Goal: Navigation & Orientation: Find specific page/section

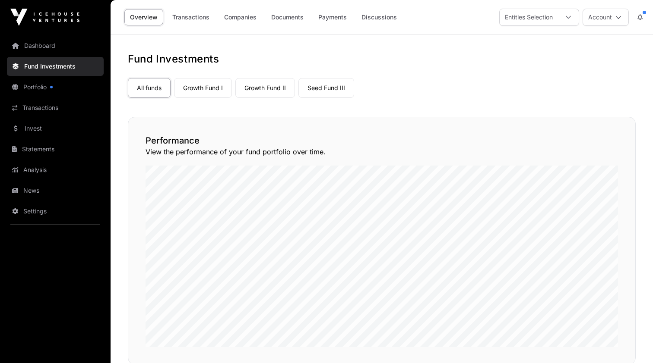
scroll to position [407, 0]
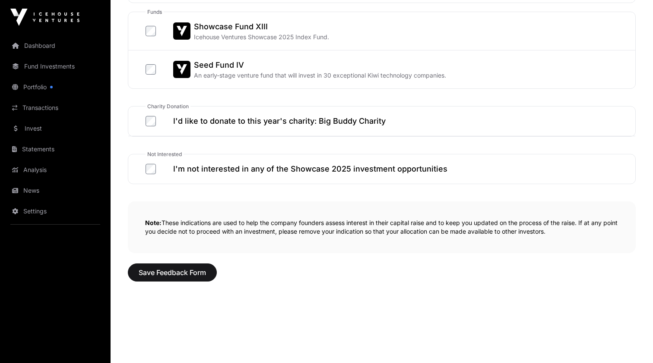
scroll to position [494, 0]
click at [162, 275] on span "Save Feedback Form" at bounding box center [172, 272] width 67 height 10
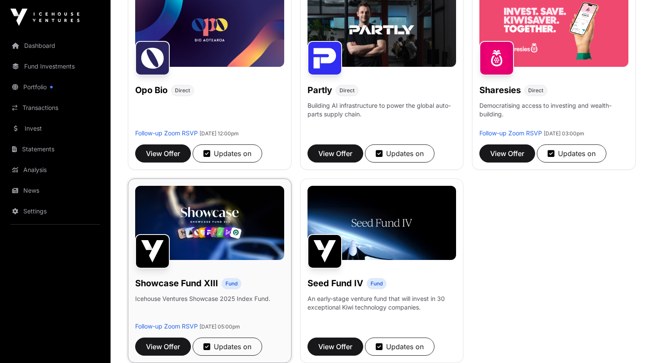
scroll to position [578, 0]
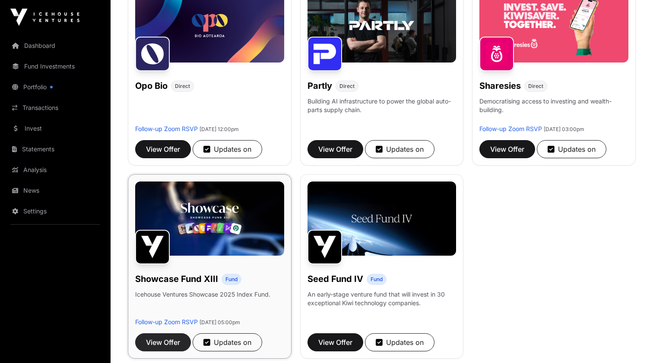
click at [169, 347] on span "View Offer" at bounding box center [163, 343] width 34 height 10
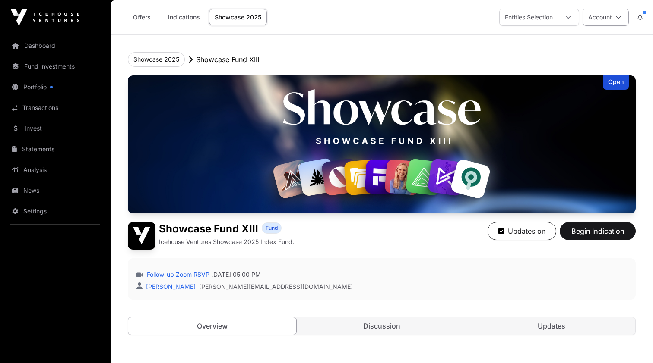
click at [615, 19] on icon at bounding box center [618, 17] width 6 height 6
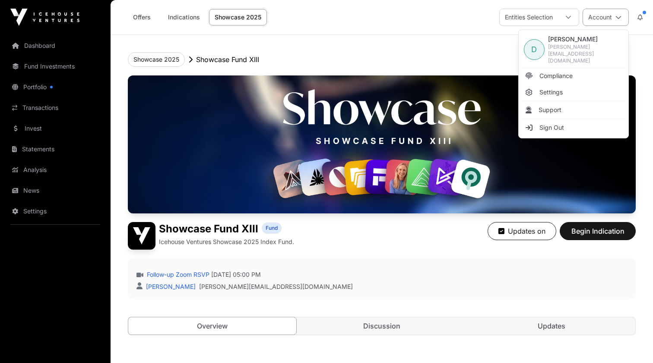
click at [615, 19] on icon at bounding box center [618, 17] width 6 height 6
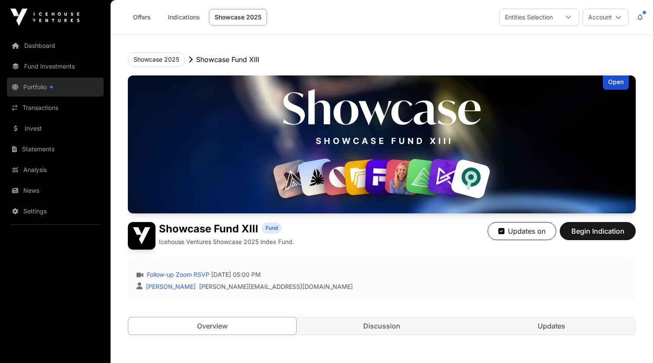
click at [46, 89] on link "Portfolio" at bounding box center [55, 87] width 97 height 19
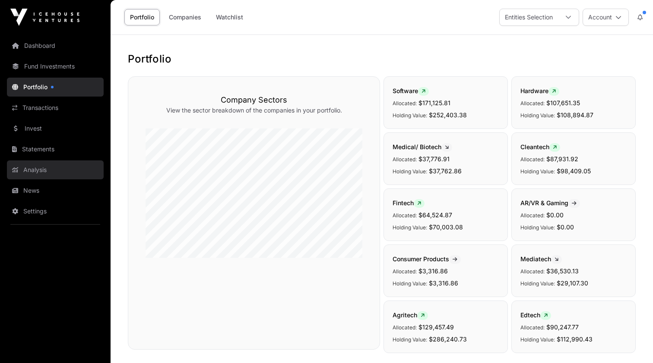
click at [35, 169] on link "Analysis" at bounding box center [55, 170] width 97 height 19
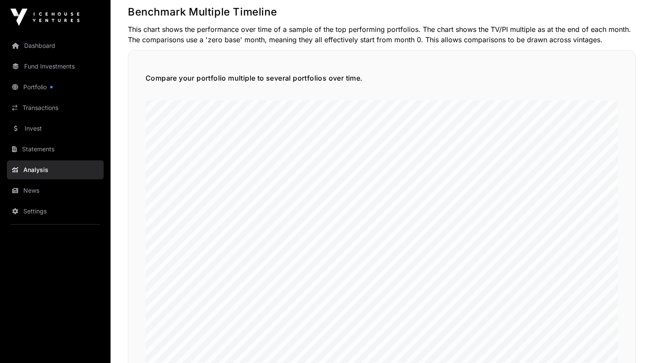
scroll to position [1928, 0]
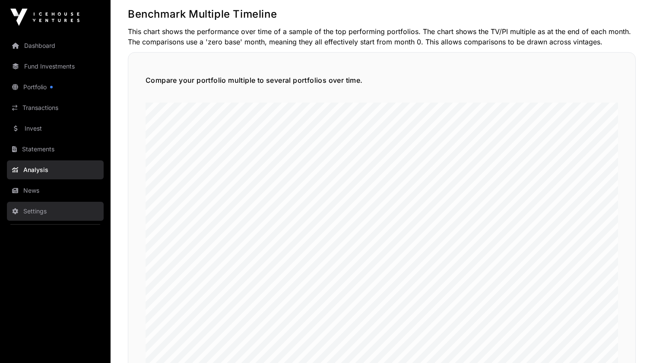
click at [41, 210] on link "Settings" at bounding box center [55, 211] width 97 height 19
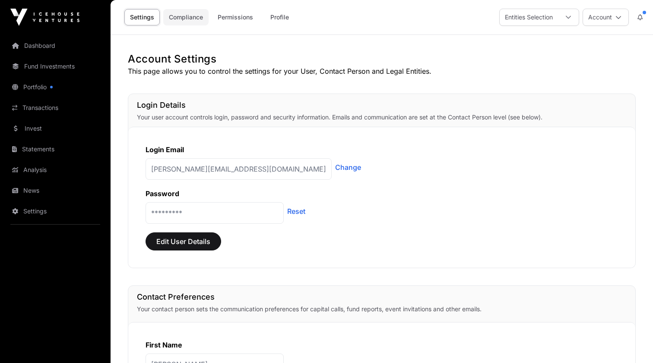
click at [181, 18] on link "Compliance" at bounding box center [185, 17] width 45 height 16
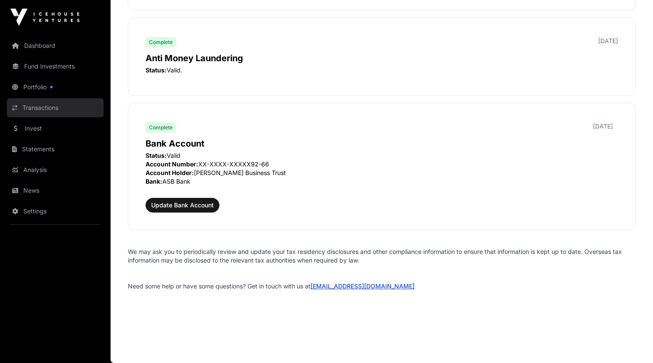
scroll to position [1010, 0]
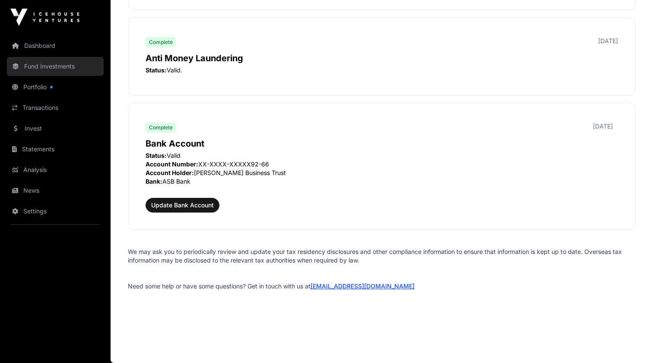
click at [47, 72] on link "Fund Investments" at bounding box center [55, 66] width 97 height 19
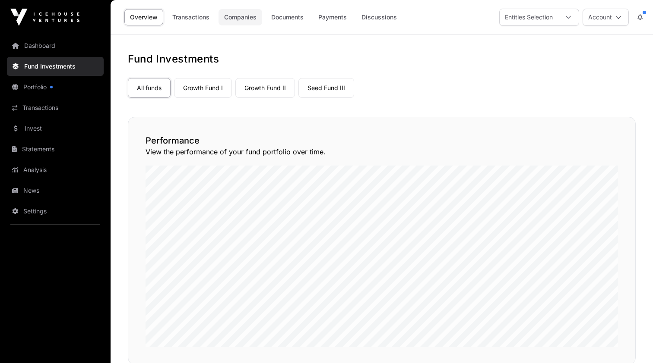
click at [234, 20] on link "Companies" at bounding box center [240, 17] width 44 height 16
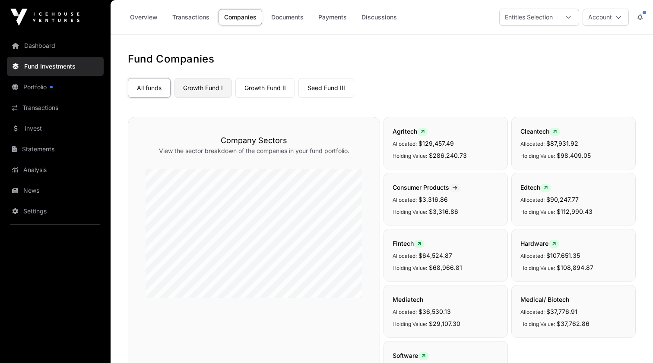
click at [200, 91] on link "Growth Fund I" at bounding box center [203, 88] width 58 height 20
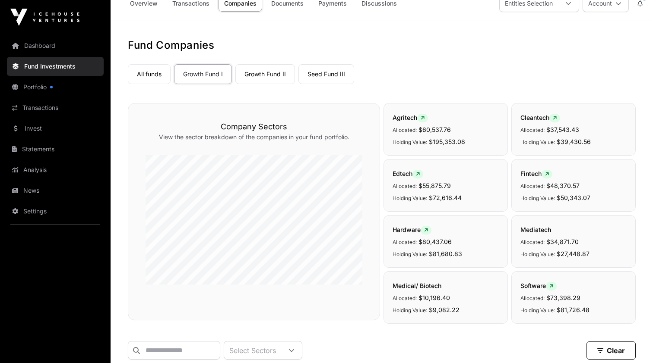
scroll to position [21, 0]
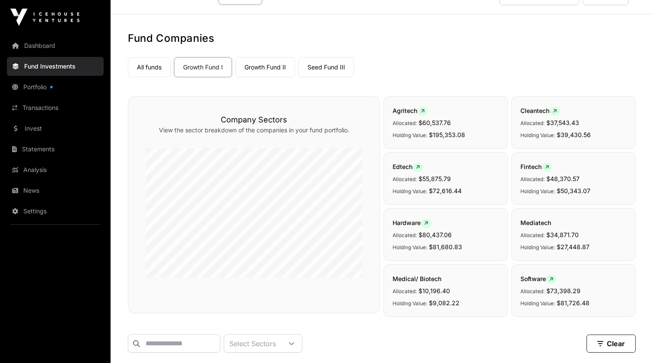
click at [415, 134] on span "Holding Value:" at bounding box center [409, 135] width 35 height 6
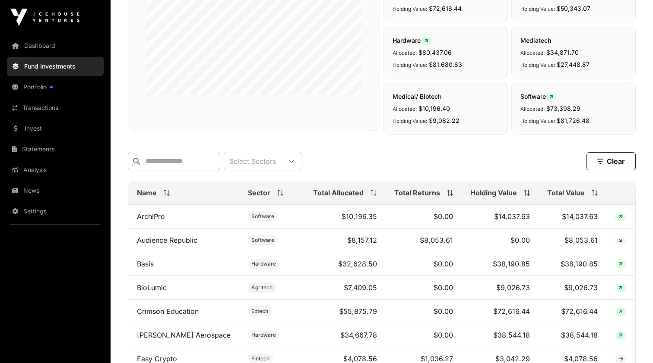
scroll to position [204, 0]
click at [156, 215] on link "ArchiPro" at bounding box center [151, 215] width 28 height 9
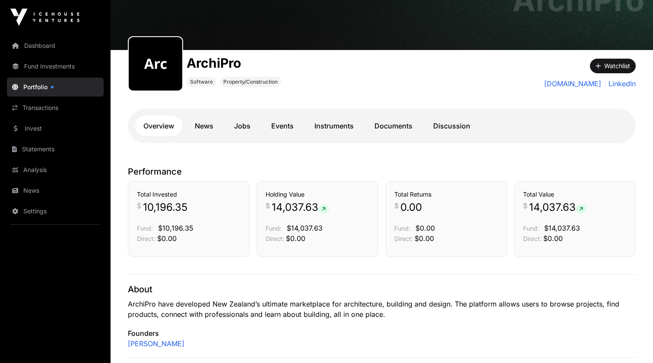
scroll to position [65, 0]
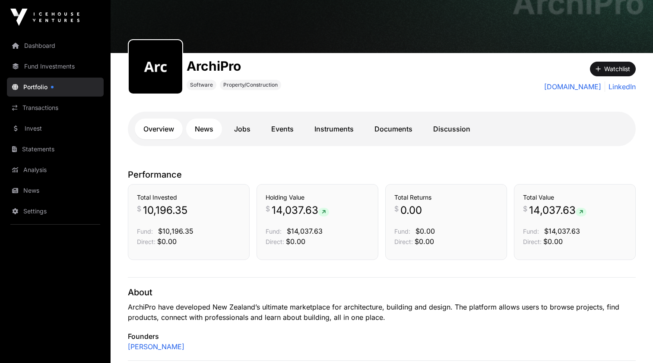
click at [201, 129] on link "News" at bounding box center [204, 129] width 36 height 21
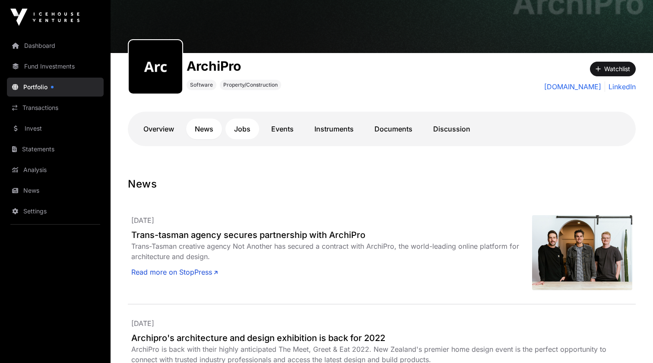
click at [237, 129] on link "Jobs" at bounding box center [242, 129] width 34 height 21
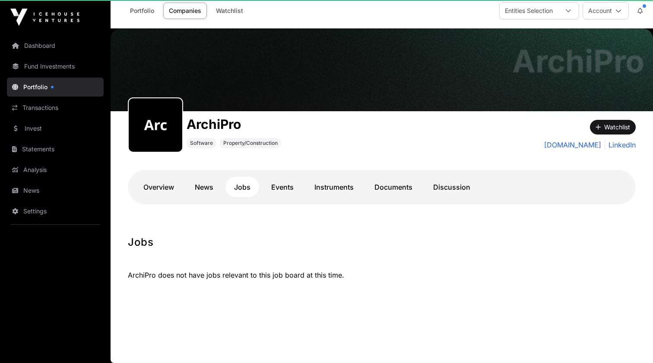
scroll to position [6, 0]
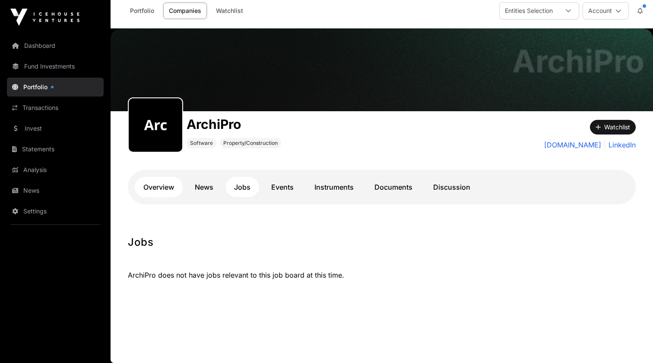
click at [162, 186] on link "Overview" at bounding box center [159, 187] width 48 height 21
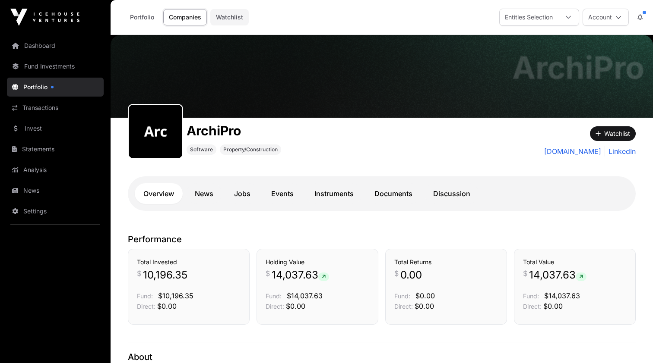
click at [233, 22] on link "Watchlist" at bounding box center [229, 17] width 38 height 16
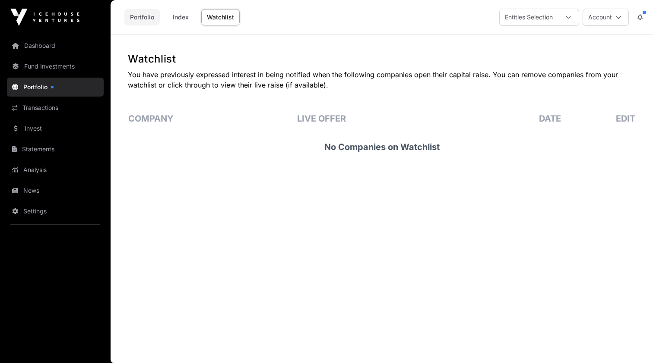
click at [150, 18] on link "Portfolio" at bounding box center [141, 17] width 35 height 16
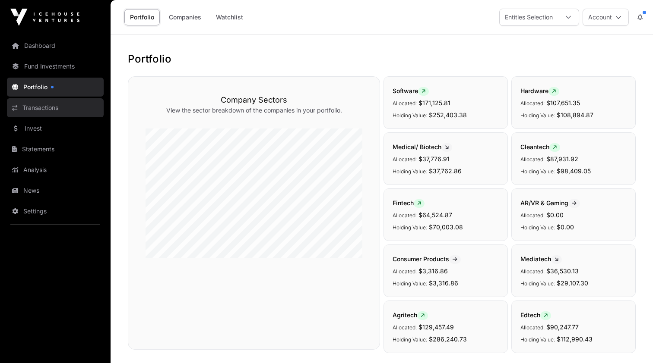
click at [56, 106] on link "Transactions" at bounding box center [55, 107] width 97 height 19
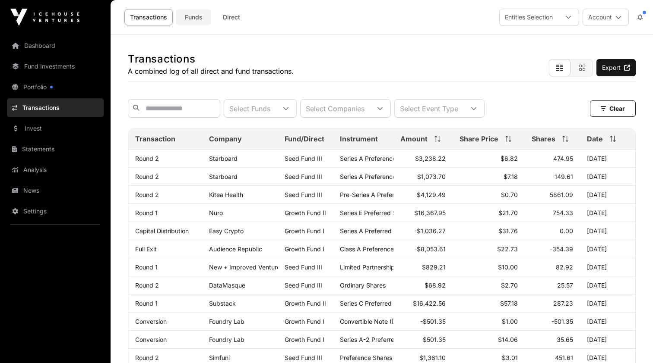
click at [193, 16] on link "Funds" at bounding box center [193, 17] width 35 height 16
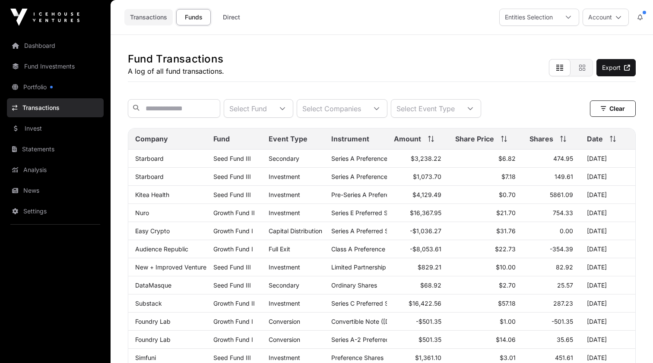
click at [152, 21] on link "Transactions" at bounding box center [148, 17] width 48 height 16
click at [47, 69] on link "Fund Investments" at bounding box center [55, 66] width 97 height 19
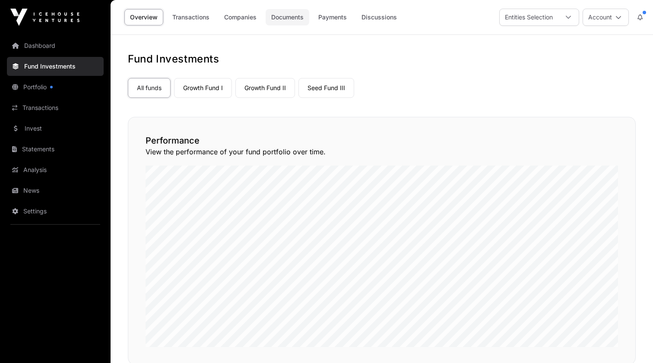
click at [294, 23] on link "Documents" at bounding box center [287, 17] width 44 height 16
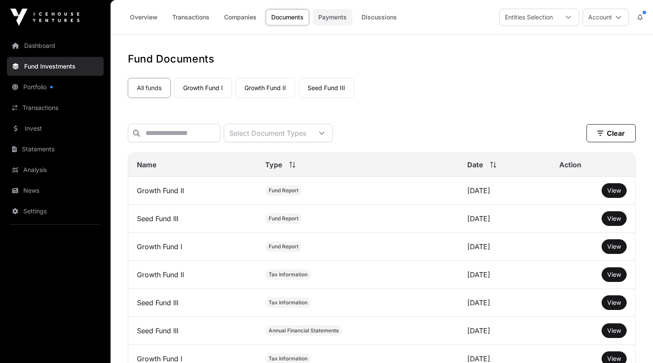
click at [331, 16] on link "Payments" at bounding box center [332, 17] width 40 height 16
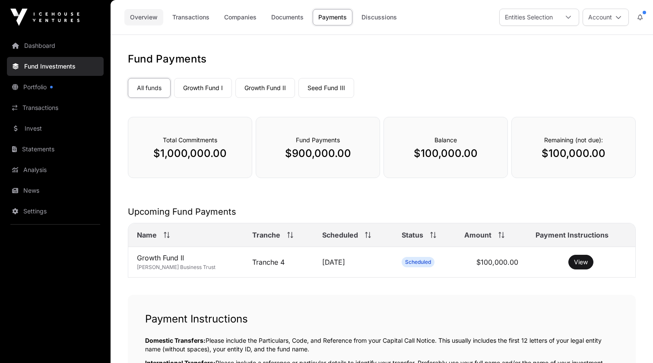
click at [150, 20] on link "Overview" at bounding box center [143, 17] width 39 height 16
